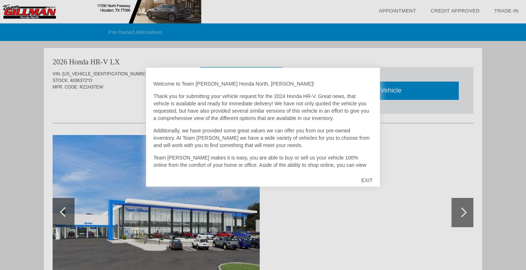
click at [366, 181] on div "EXIT" at bounding box center [367, 180] width 26 height 22
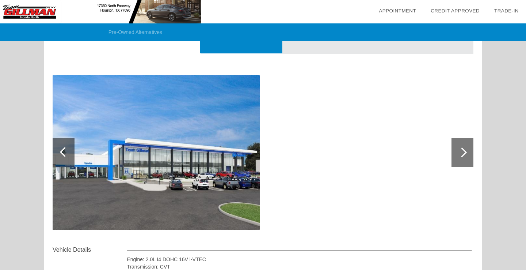
scroll to position [66, 0]
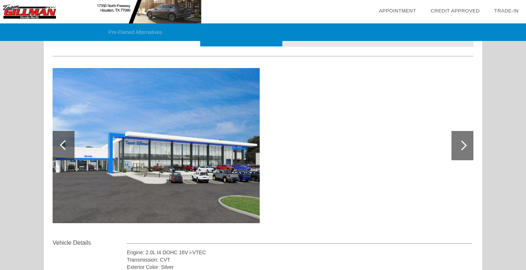
click at [463, 143] on div at bounding box center [462, 145] width 10 height 10
click at [461, 148] on div at bounding box center [462, 145] width 10 height 10
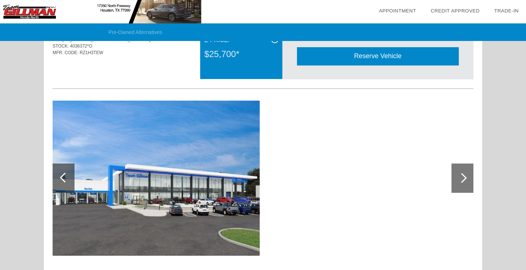
scroll to position [34, 0]
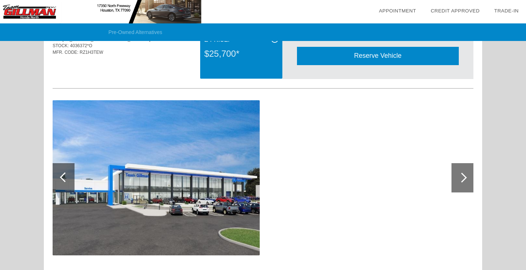
click at [171, 175] on img at bounding box center [156, 177] width 207 height 155
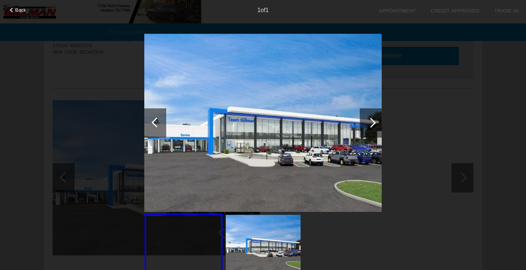
click at [155, 125] on div at bounding box center [157, 122] width 10 height 10
click at [371, 120] on div at bounding box center [371, 123] width 10 height 10
click at [17, 10] on span "Back" at bounding box center [20, 9] width 11 height 5
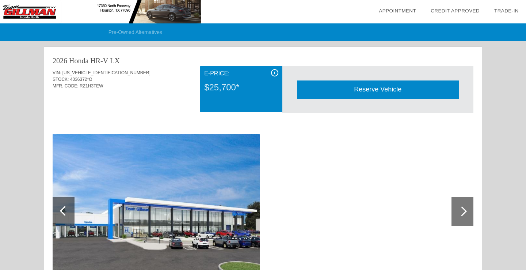
scroll to position [0, 0]
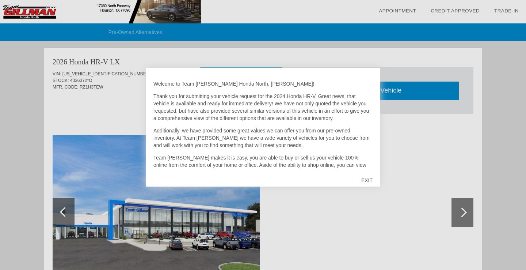
click at [369, 179] on div "EXIT" at bounding box center [367, 180] width 26 height 22
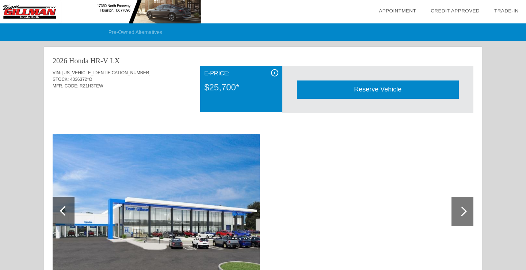
click at [273, 74] on div "i" at bounding box center [274, 72] width 7 height 7
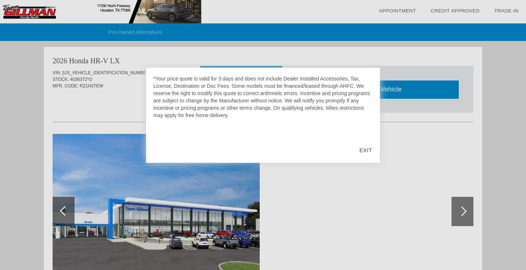
click at [366, 150] on div "EXIT" at bounding box center [366, 150] width 28 height 25
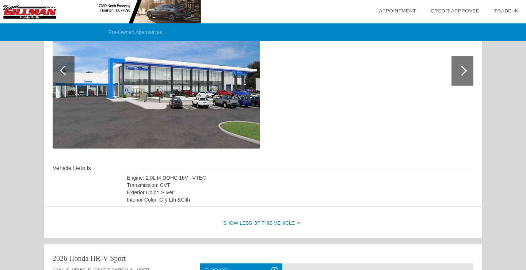
scroll to position [144, 0]
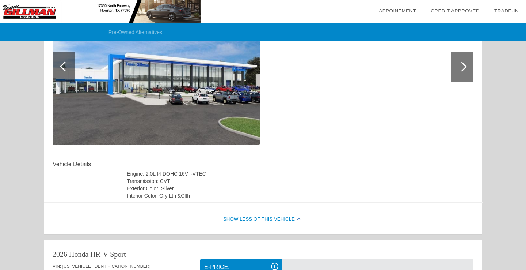
click at [299, 218] on div "Show Less of this Vehicle" at bounding box center [263, 219] width 439 height 29
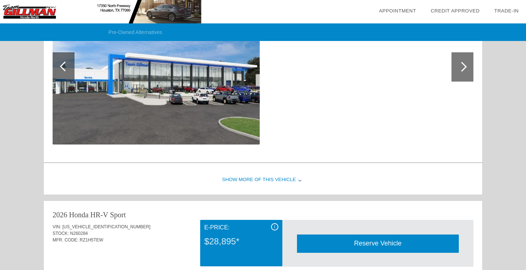
click at [286, 177] on div "Show More of this Vehicle" at bounding box center [263, 179] width 439 height 29
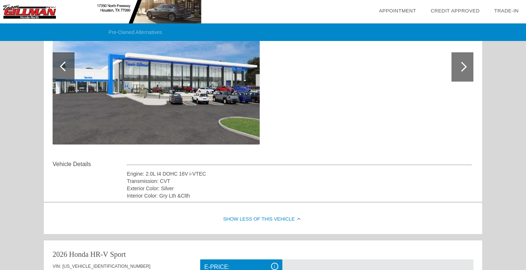
click at [464, 65] on div at bounding box center [462, 67] width 10 height 10
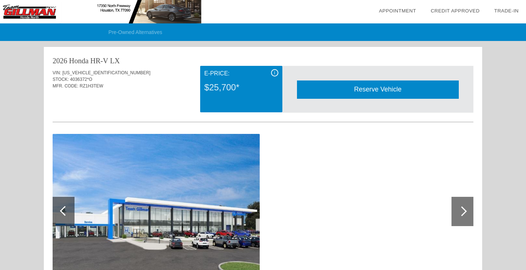
scroll to position [0, 0]
drag, startPoint x: 63, startPoint y: 72, endPoint x: 110, endPoint y: 71, distance: 46.8
click at [110, 72] on div "VIN: 3CZRZ1H39TM717087" at bounding box center [263, 72] width 421 height 7
copy div "[US_VEHICLE_IDENTIFICATION_NUMBER]"
